Goal: Task Accomplishment & Management: Manage account settings

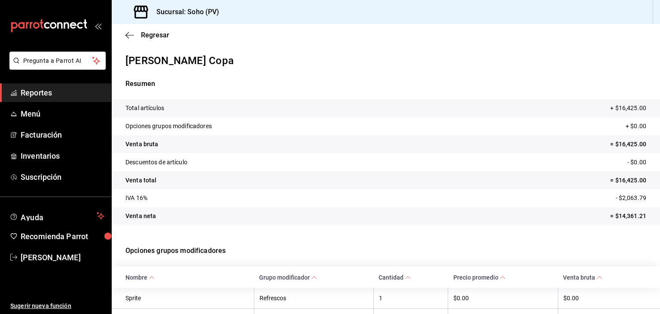
click at [388, 250] on p "Opciones grupos modificadores" at bounding box center [386, 250] width 521 height 31
drag, startPoint x: 0, startPoint y: 0, endPoint x: 388, endPoint y: 250, distance: 461.6
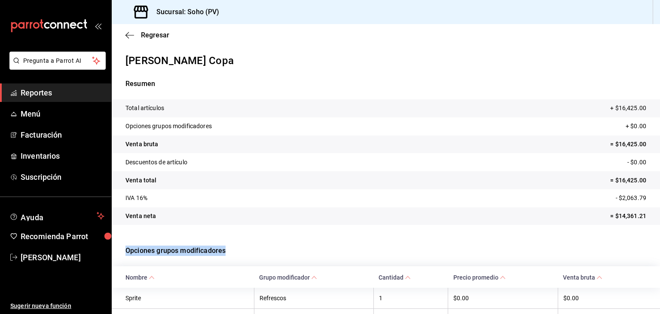
click at [388, 250] on p "Opciones grupos modificadores" at bounding box center [386, 250] width 521 height 31
click at [127, 31] on icon "button" at bounding box center [130, 35] width 9 height 8
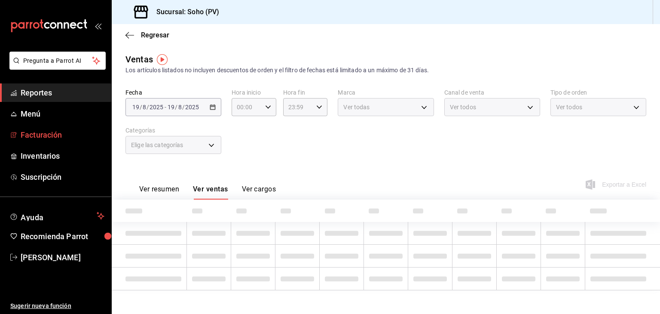
type input "2adc30dc-eeba-459e-84d3-9a3fab3231ab"
click at [37, 147] on link "Inventarios" at bounding box center [55, 156] width 111 height 18
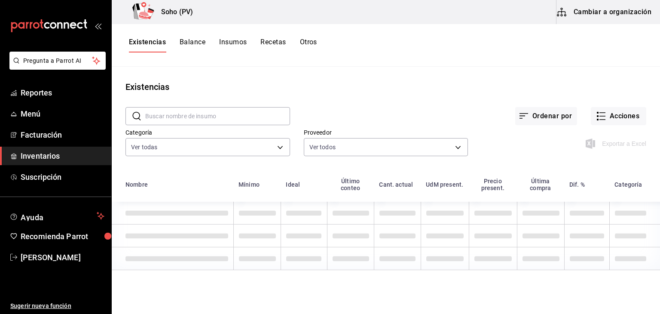
click at [287, 54] on div "Existencias Balance Insumos Recetas Otros" at bounding box center [386, 45] width 549 height 43
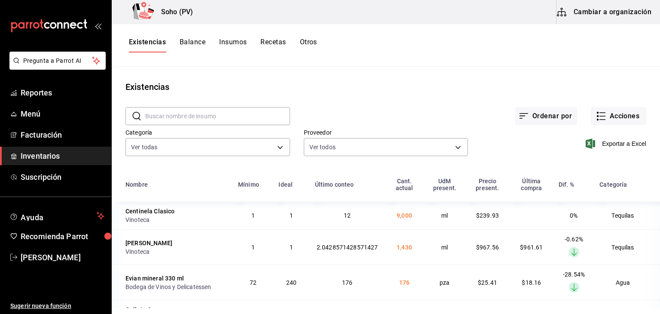
click at [279, 42] on button "Recetas" at bounding box center [273, 45] width 25 height 15
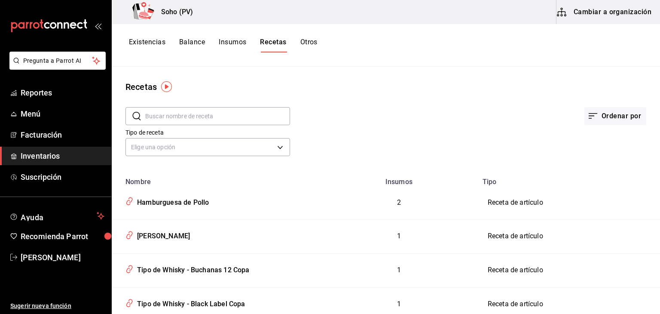
click at [193, 118] on input "text" at bounding box center [217, 115] width 145 height 17
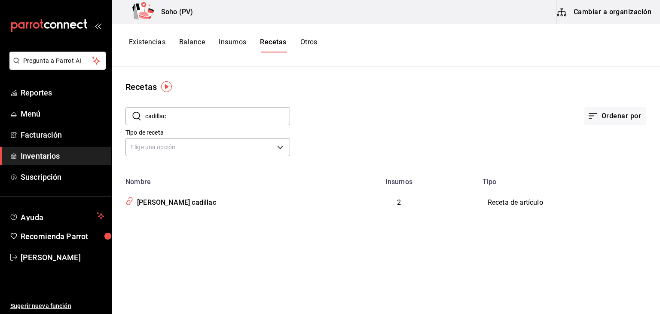
type input "cadillac"
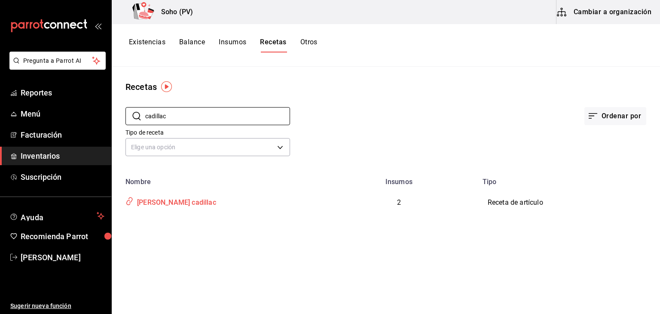
click at [156, 198] on div "[PERSON_NAME] cadillac" at bounding box center [175, 200] width 83 height 13
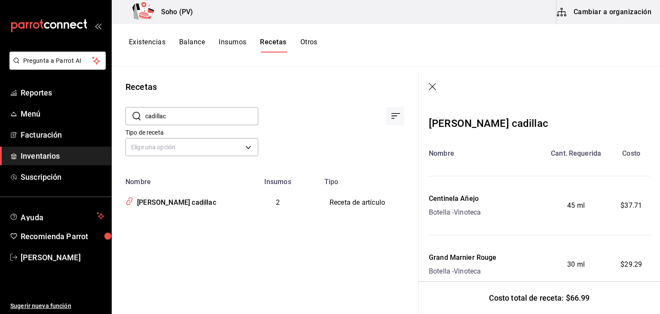
click at [430, 83] on icon "button" at bounding box center [433, 87] width 9 height 9
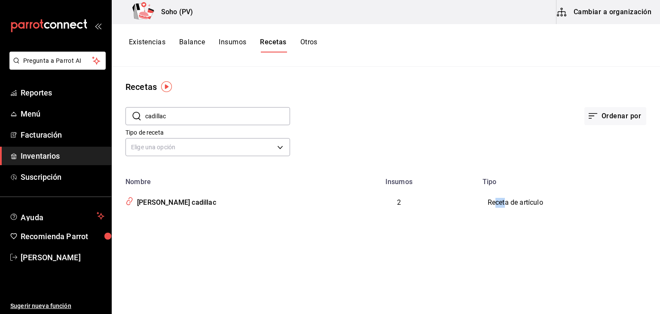
drag, startPoint x: 506, startPoint y: 200, endPoint x: 391, endPoint y: 210, distance: 115.2
click at [436, 198] on tr "[PERSON_NAME] cadillac 2 Receta de artículo" at bounding box center [386, 203] width 549 height 34
click at [153, 203] on div "[PERSON_NAME] cadillac" at bounding box center [175, 200] width 83 height 13
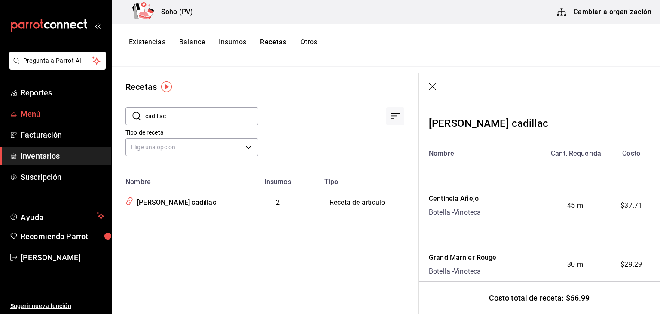
click at [34, 116] on span "Menú" at bounding box center [63, 114] width 84 height 12
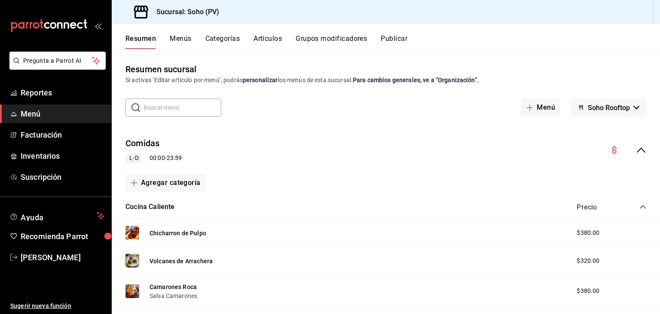
click at [169, 111] on input "text" at bounding box center [183, 107] width 78 height 17
click at [39, 156] on span "Inventarios" at bounding box center [63, 156] width 84 height 12
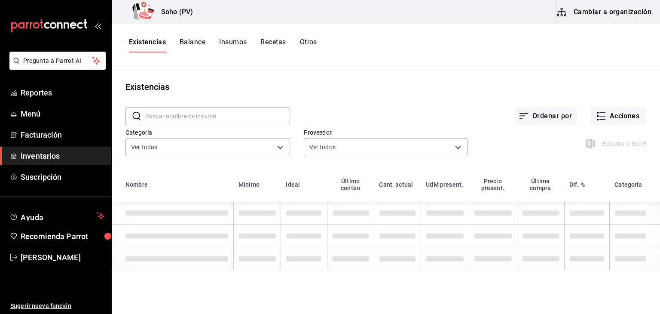
click at [268, 37] on div "Existencias Balance Insumos Recetas Otros" at bounding box center [386, 45] width 549 height 43
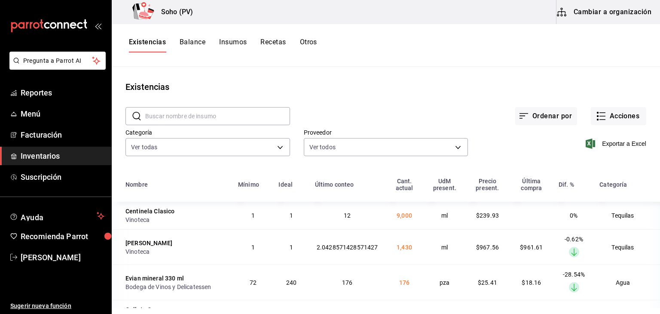
click at [275, 44] on button "Recetas" at bounding box center [273, 45] width 25 height 15
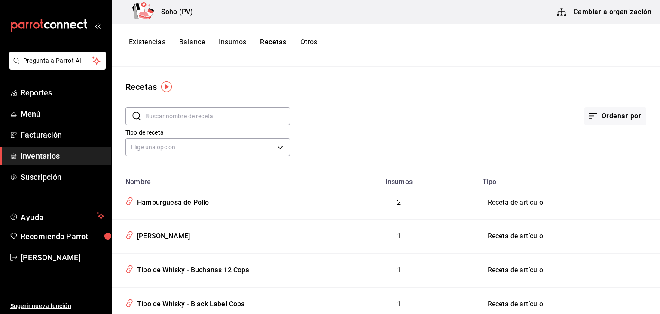
click at [248, 112] on input "text" at bounding box center [217, 115] width 145 height 17
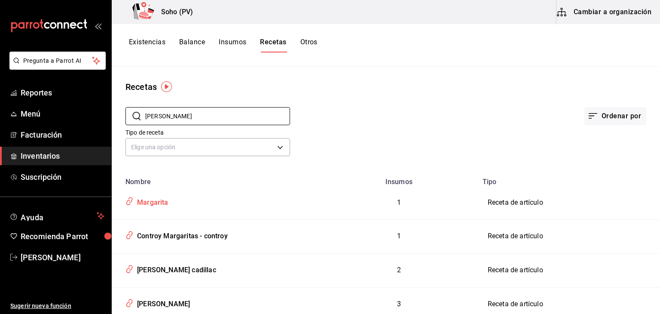
type input "[PERSON_NAME]"
click at [172, 202] on div "Margarita" at bounding box center [216, 201] width 188 height 16
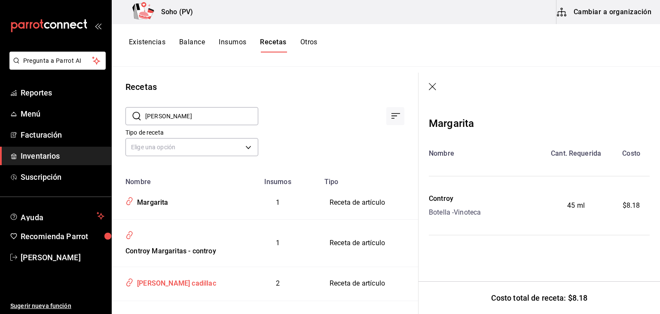
click at [154, 288] on div "[PERSON_NAME] cadillac" at bounding box center [174, 282] width 104 height 16
click at [167, 275] on div "[PERSON_NAME] cadillac" at bounding box center [175, 281] width 83 height 13
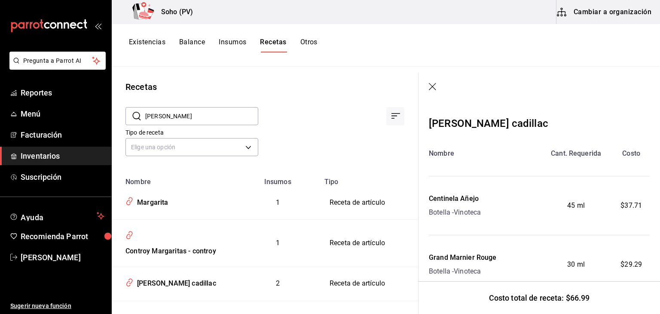
click at [594, 8] on button "Cambiar a organización" at bounding box center [605, 12] width 97 height 24
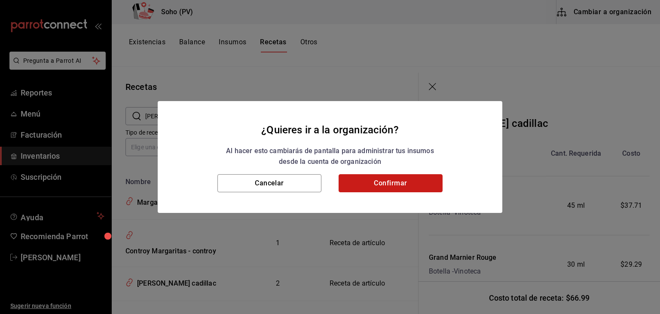
click at [362, 178] on button "Confirmar" at bounding box center [391, 183] width 104 height 18
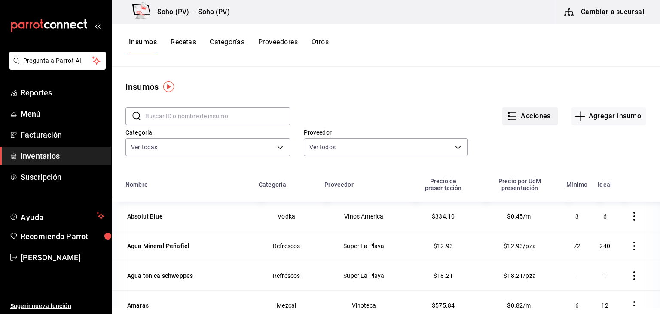
click at [533, 117] on button "Acciones" at bounding box center [530, 116] width 55 height 18
click at [503, 52] on div at bounding box center [330, 157] width 660 height 314
click at [179, 41] on button "Recetas" at bounding box center [183, 45] width 25 height 15
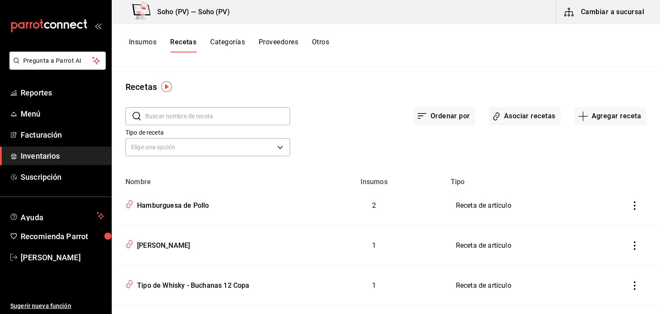
click at [215, 116] on input "text" at bounding box center [217, 115] width 145 height 17
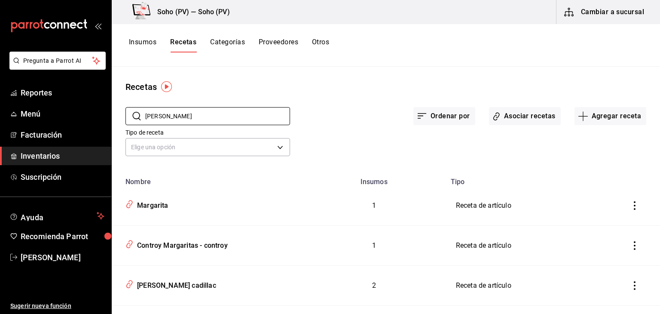
type input "[PERSON_NAME]"
click at [631, 289] on icon "inventoriesTable" at bounding box center [635, 285] width 9 height 9
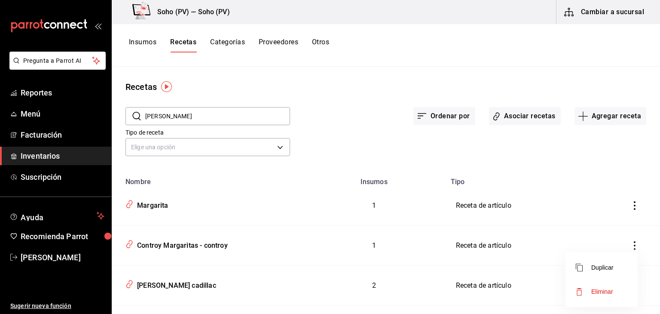
click at [485, 284] on div at bounding box center [330, 157] width 660 height 314
click at [186, 285] on div "[PERSON_NAME] cadillac" at bounding box center [175, 283] width 83 height 13
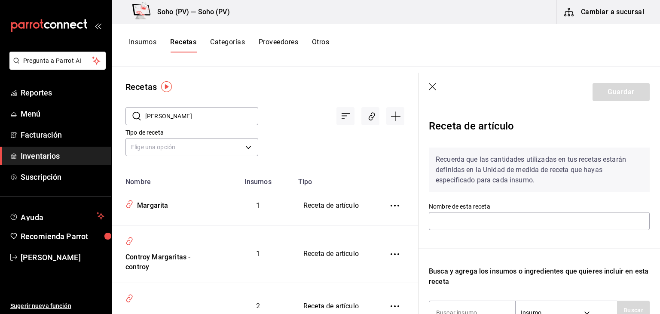
type input "[PERSON_NAME] cadillac"
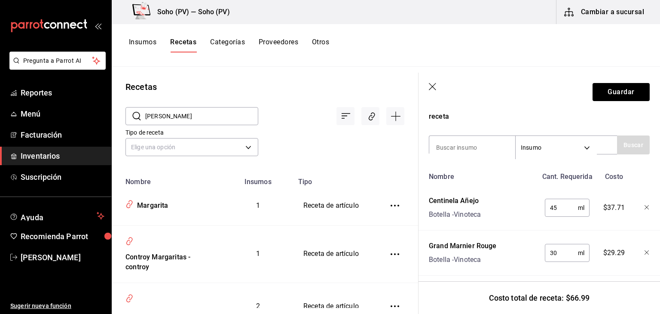
scroll to position [178, 0]
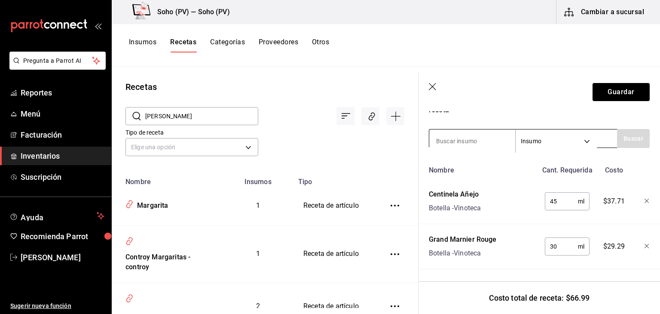
click at [489, 135] on input at bounding box center [472, 141] width 86 height 18
type input "centinela"
click at [625, 129] on button "Buscar" at bounding box center [633, 138] width 33 height 19
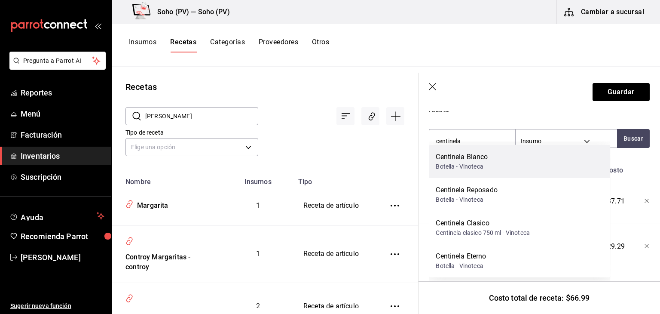
click at [498, 164] on div "Centinela Blanco Botella - Vinoteca" at bounding box center [519, 161] width 181 height 33
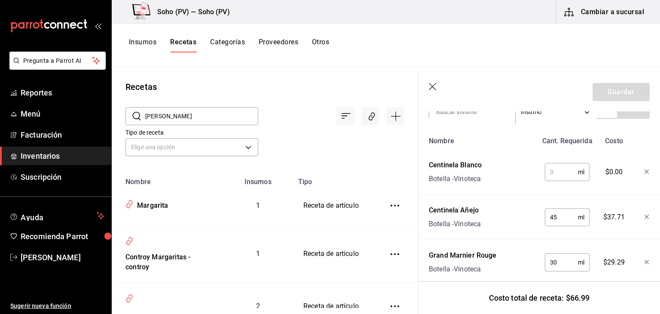
scroll to position [223, 0]
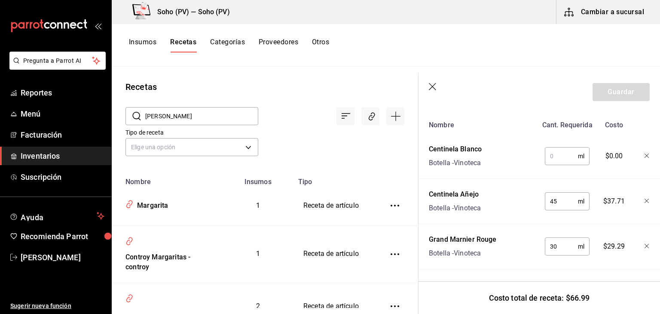
click at [555, 155] on input "text" at bounding box center [561, 155] width 33 height 17
type input "5"
type input "45"
click at [641, 191] on div at bounding box center [641, 200] width 19 height 28
click at [638, 195] on div at bounding box center [641, 200] width 19 height 28
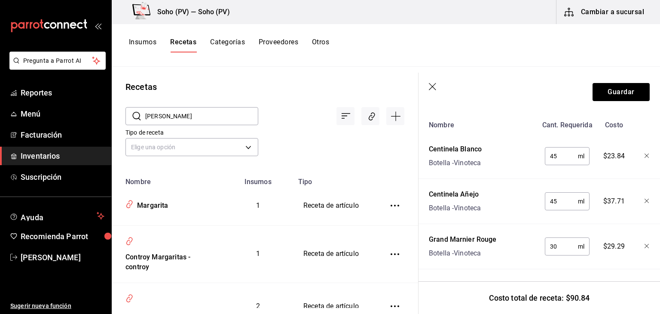
click at [645, 199] on icon "button" at bounding box center [647, 201] width 5 height 5
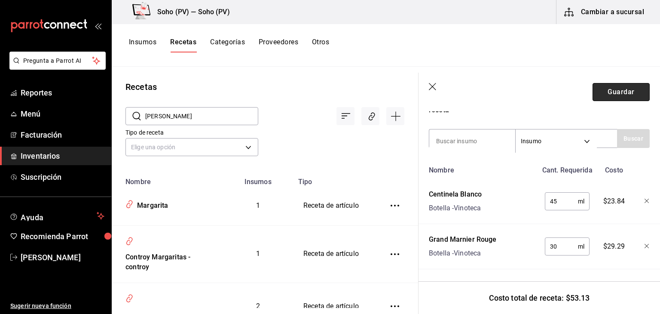
click at [618, 90] on button "Guardar" at bounding box center [621, 92] width 57 height 18
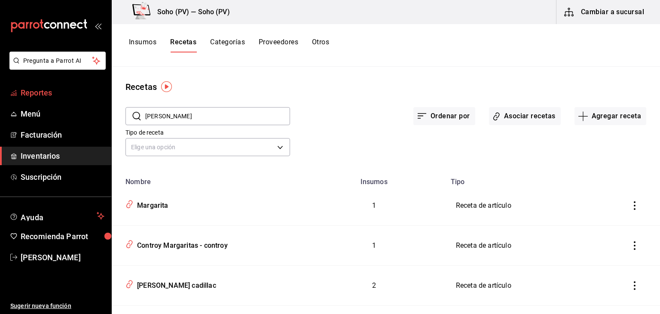
click at [51, 88] on span "Reportes" at bounding box center [63, 93] width 84 height 12
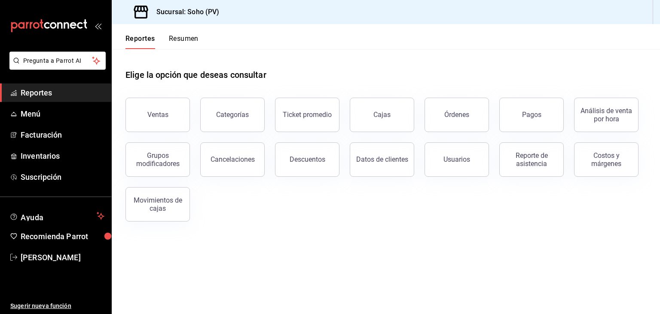
click at [408, 236] on main "Elige la opción que deseas consultar Ventas Categorías Ticket promedio Cajas Ór…" at bounding box center [386, 181] width 549 height 265
click at [158, 115] on div "Ventas" at bounding box center [157, 114] width 21 height 8
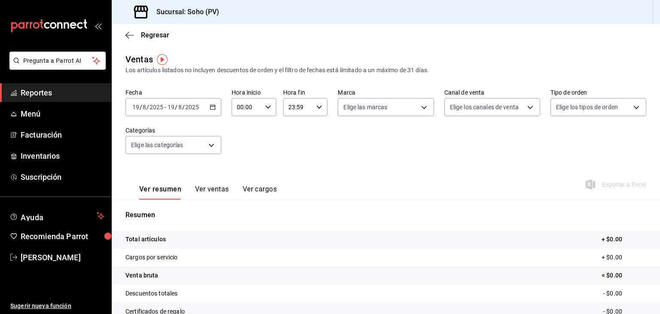
click at [221, 189] on button "Ver ventas" at bounding box center [212, 192] width 34 height 15
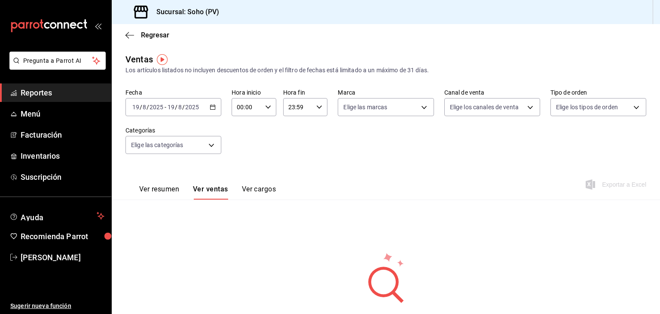
click at [212, 106] on icon "button" at bounding box center [213, 107] width 6 height 6
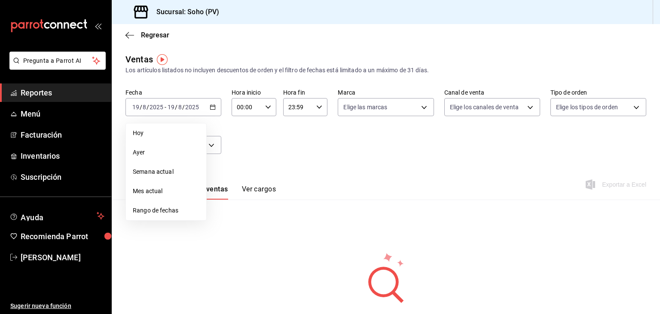
click at [72, 90] on span "Reportes" at bounding box center [63, 93] width 84 height 12
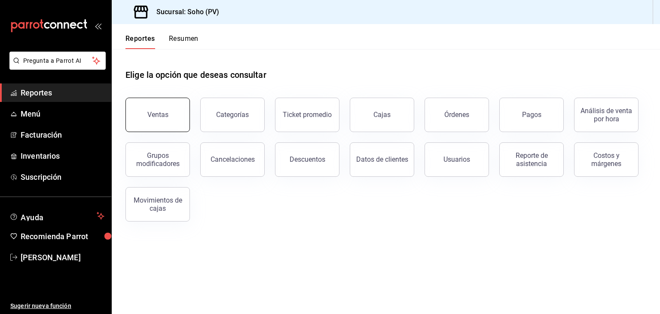
click at [170, 112] on button "Ventas" at bounding box center [158, 115] width 64 height 34
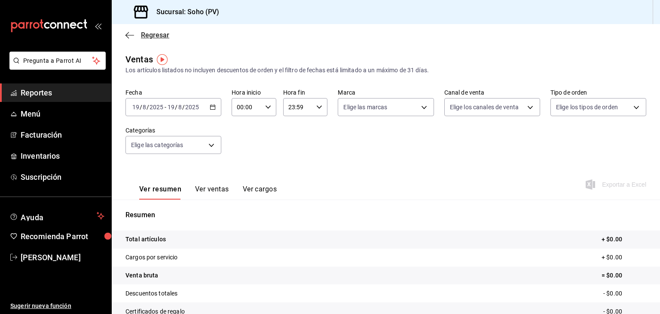
click at [133, 33] on icon "button" at bounding box center [130, 35] width 9 height 8
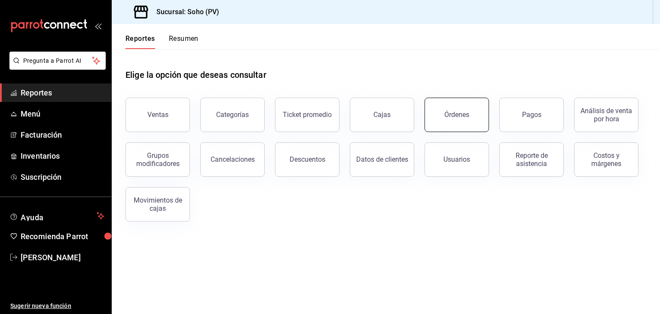
click at [453, 117] on div "Órdenes" at bounding box center [457, 114] width 25 height 8
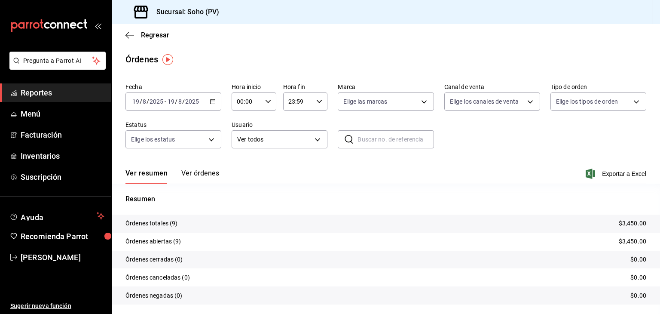
click at [202, 178] on button "Ver órdenes" at bounding box center [200, 176] width 38 height 15
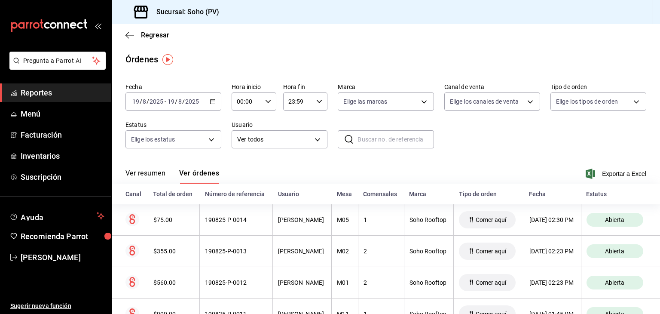
click at [212, 101] on \(Stroke\) "button" at bounding box center [213, 101] width 5 height 0
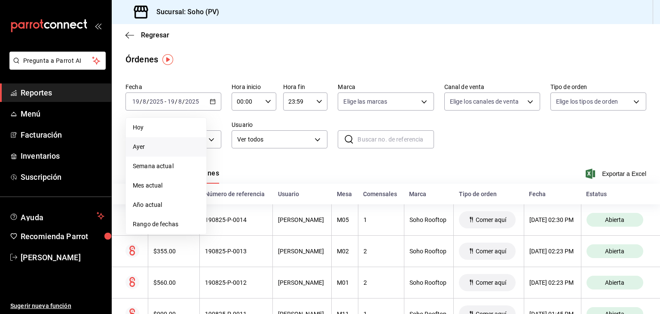
click at [171, 143] on span "Ayer" at bounding box center [166, 146] width 67 height 9
